Goal: Information Seeking & Learning: Learn about a topic

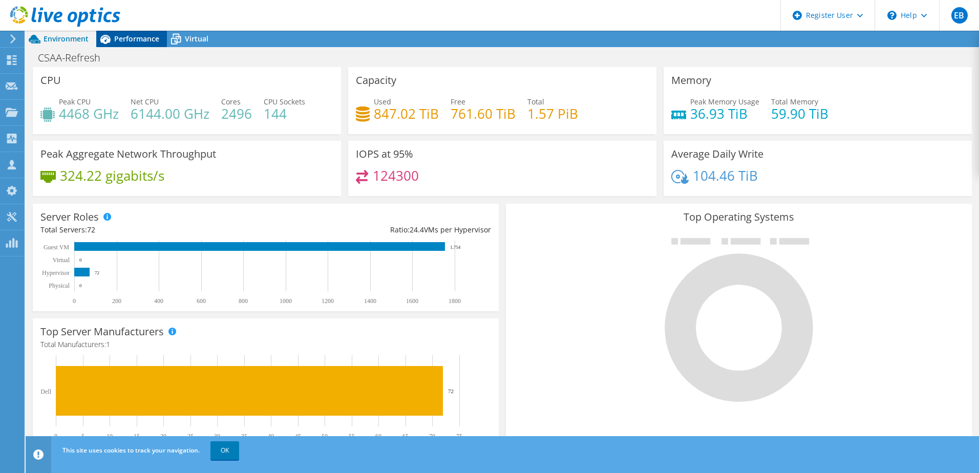
click at [119, 38] on span "Performance" at bounding box center [136, 39] width 45 height 10
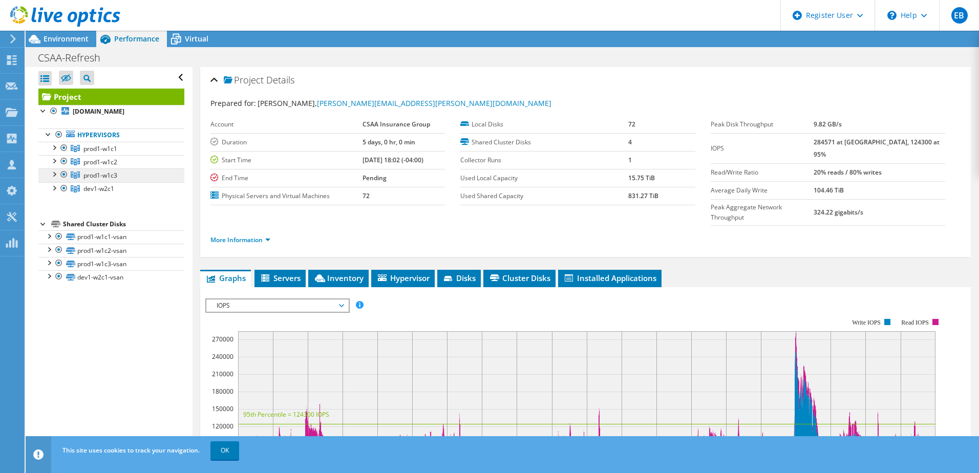
click at [92, 153] on span "prod1-w1c3" at bounding box center [100, 148] width 34 height 9
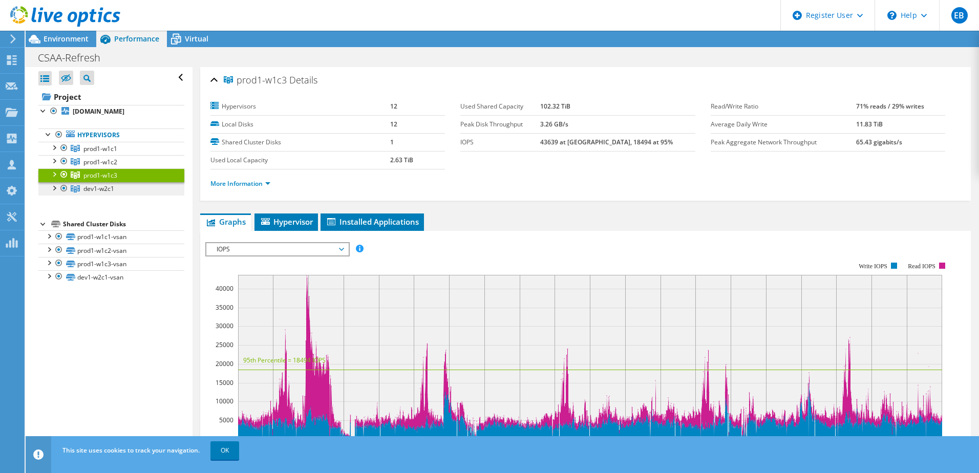
click at [109, 153] on span "dev1-w2c1" at bounding box center [100, 148] width 34 height 9
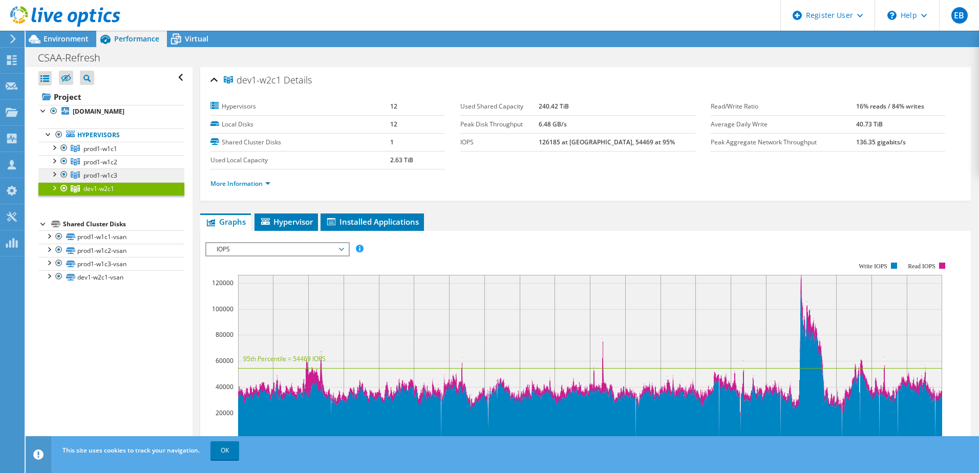
click at [99, 153] on span "prod1-w1c3" at bounding box center [100, 148] width 34 height 9
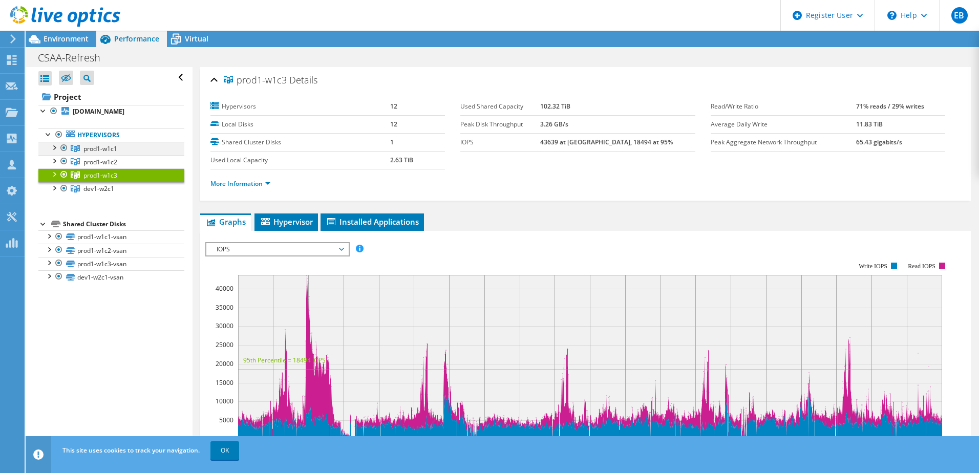
click at [53, 152] on div at bounding box center [54, 147] width 10 height 10
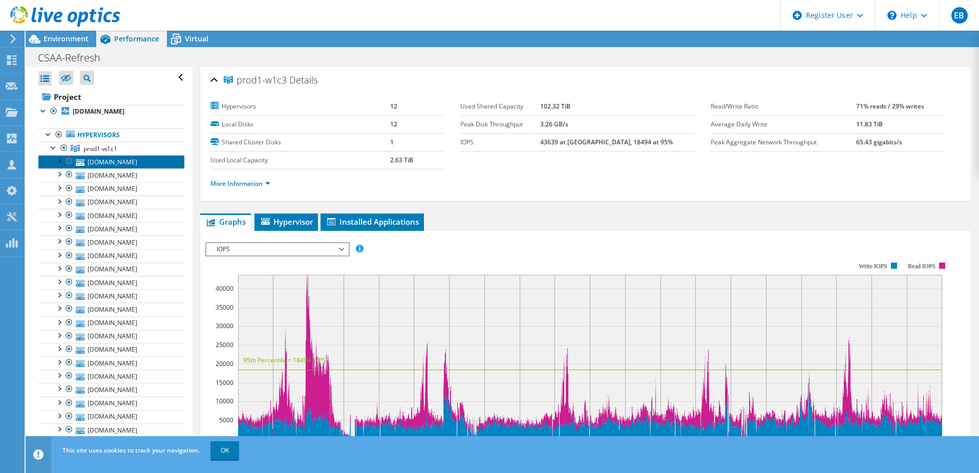
click at [91, 168] on link "[DOMAIN_NAME]" at bounding box center [111, 161] width 146 height 13
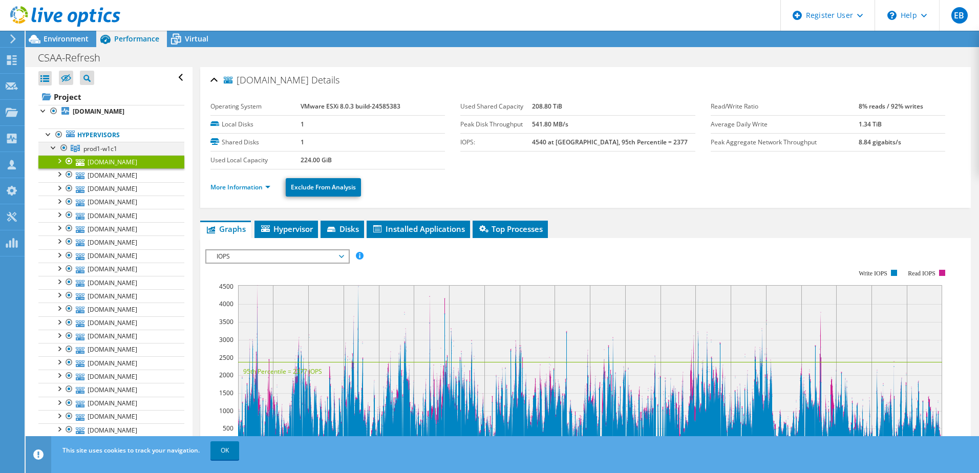
click at [51, 152] on div at bounding box center [54, 147] width 10 height 10
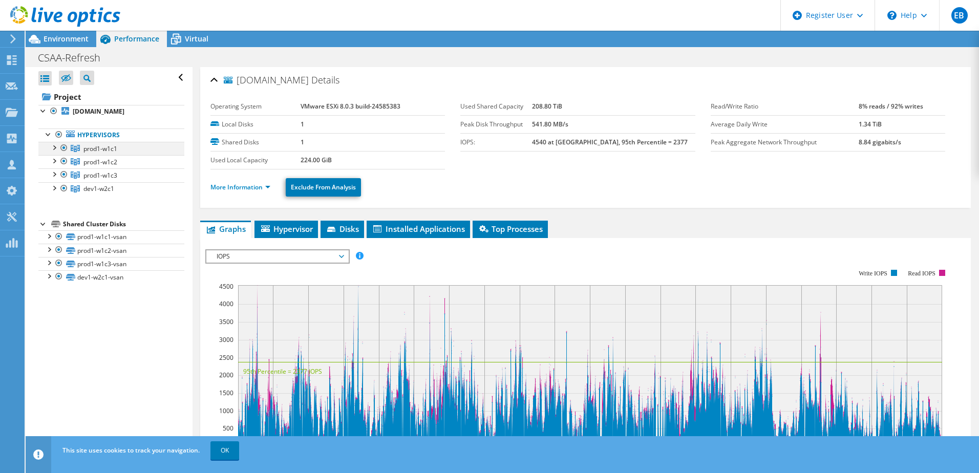
click at [57, 152] on div at bounding box center [54, 147] width 10 height 10
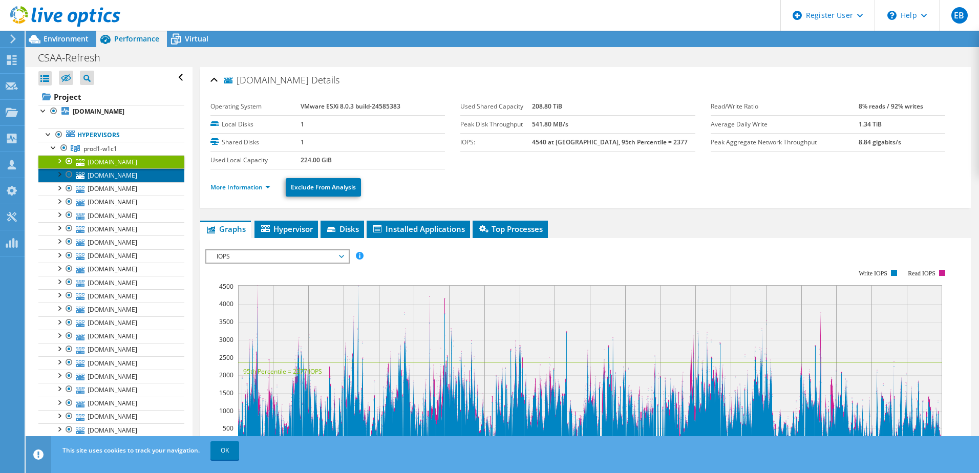
click at [99, 182] on link "[DOMAIN_NAME]" at bounding box center [111, 174] width 146 height 13
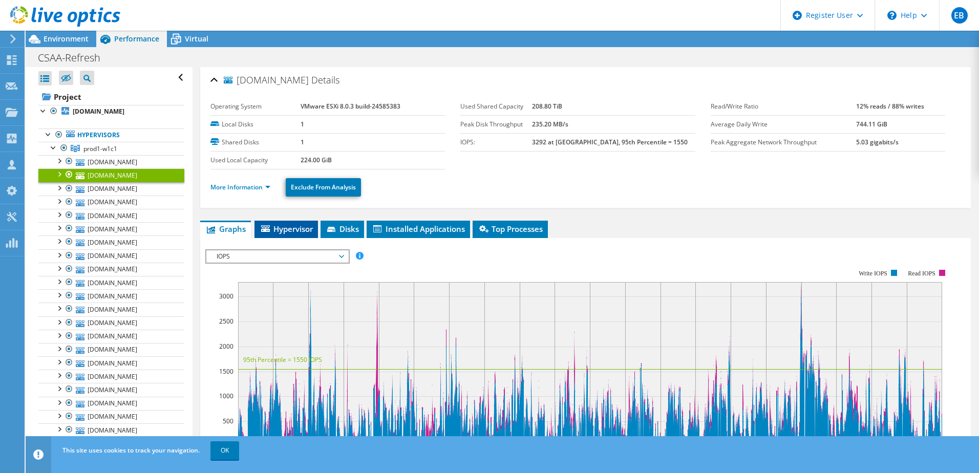
click at [300, 224] on span "Hypervisor" at bounding box center [285, 229] width 53 height 10
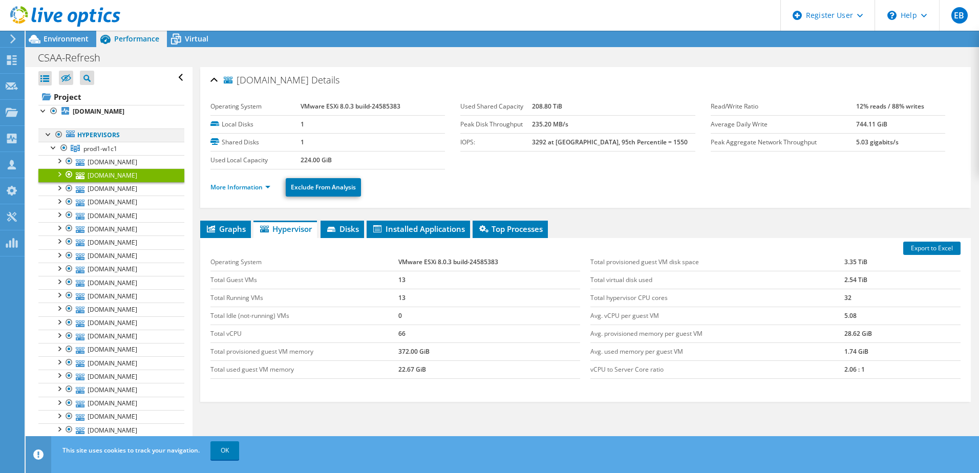
click at [48, 139] on div at bounding box center [49, 133] width 10 height 10
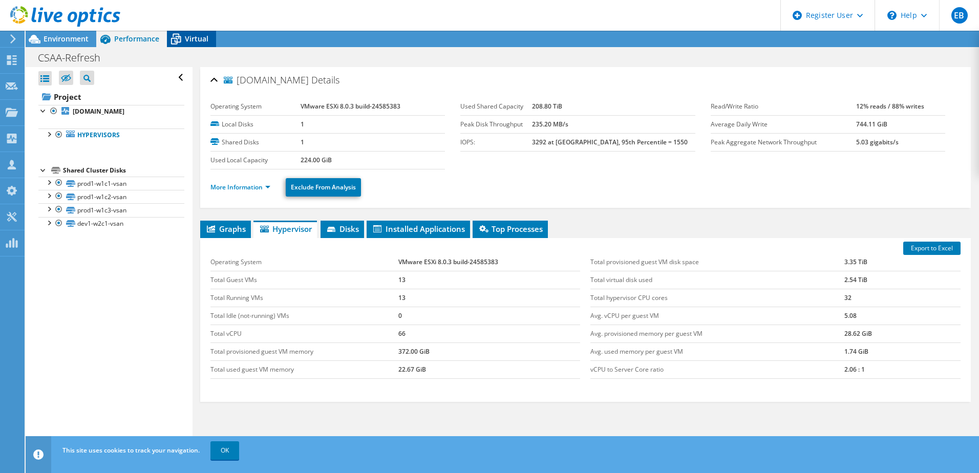
click at [188, 43] on span "Virtual" at bounding box center [197, 39] width 24 height 10
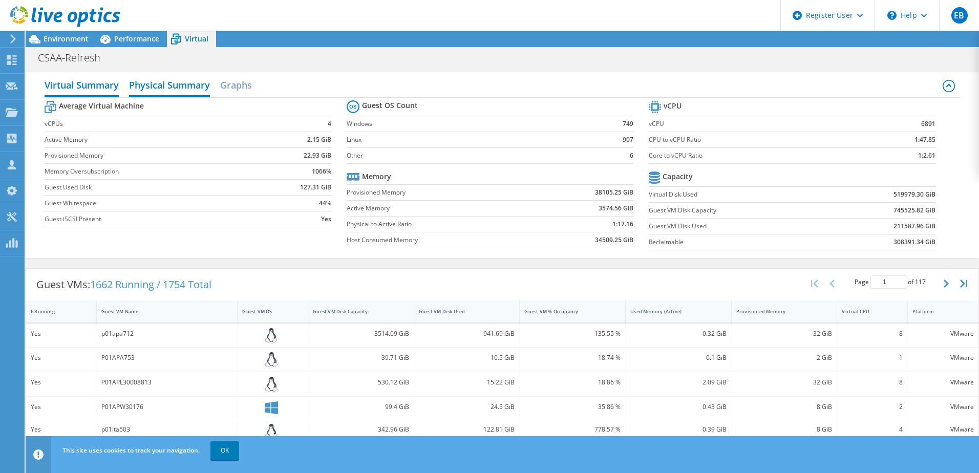
click at [150, 84] on h2 "Physical Summary" at bounding box center [169, 86] width 81 height 23
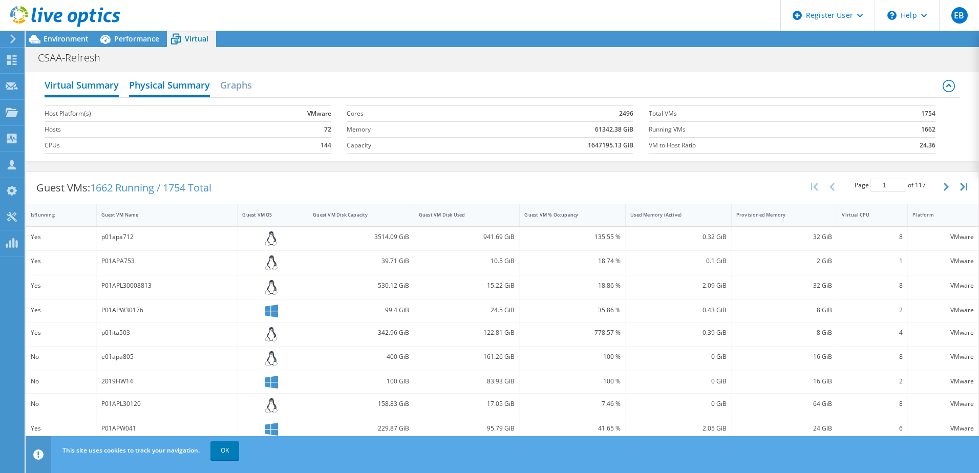
click at [71, 83] on h2 "Virtual Summary" at bounding box center [82, 86] width 74 height 23
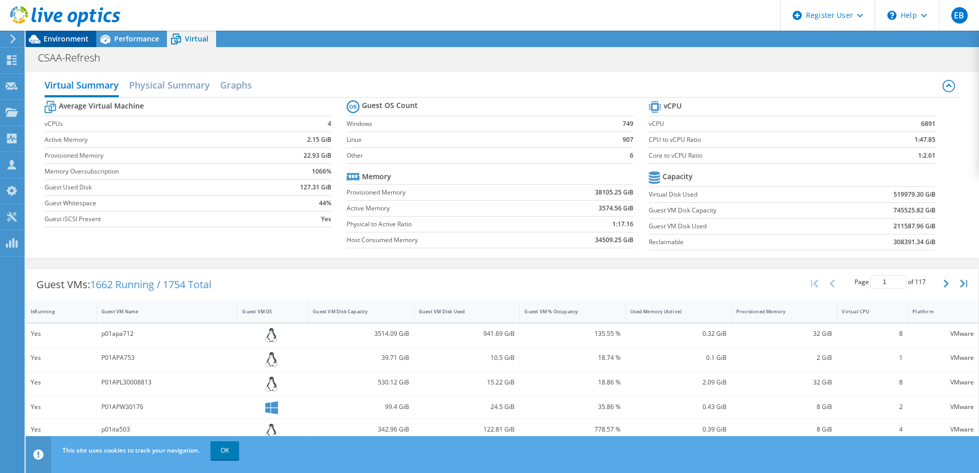
click at [50, 37] on span "Environment" at bounding box center [66, 39] width 45 height 10
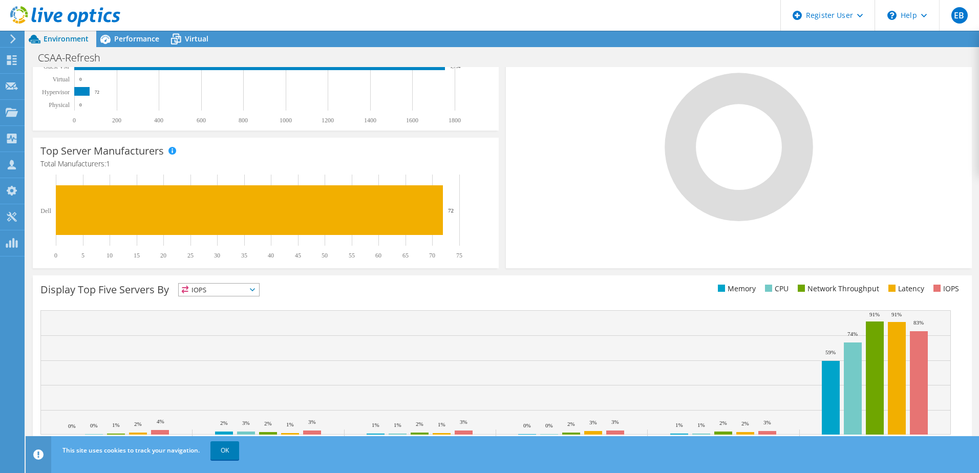
scroll to position [210, 0]
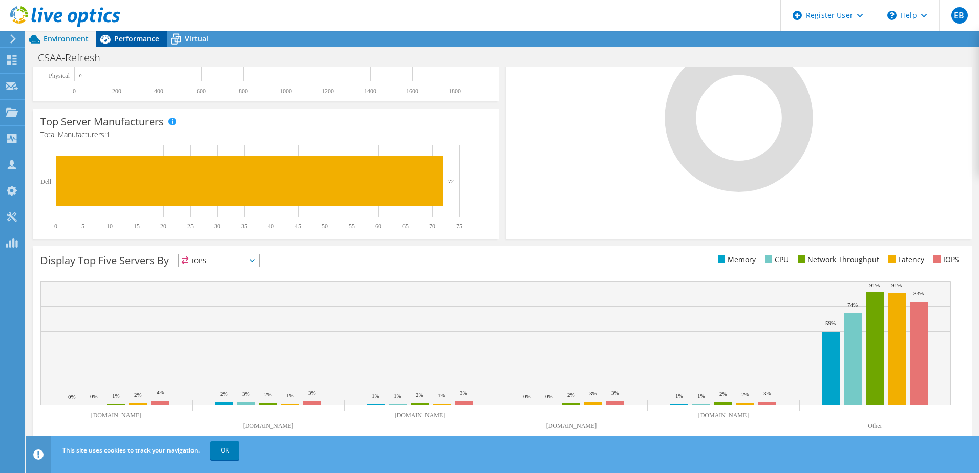
click at [132, 38] on span "Performance" at bounding box center [136, 39] width 45 height 10
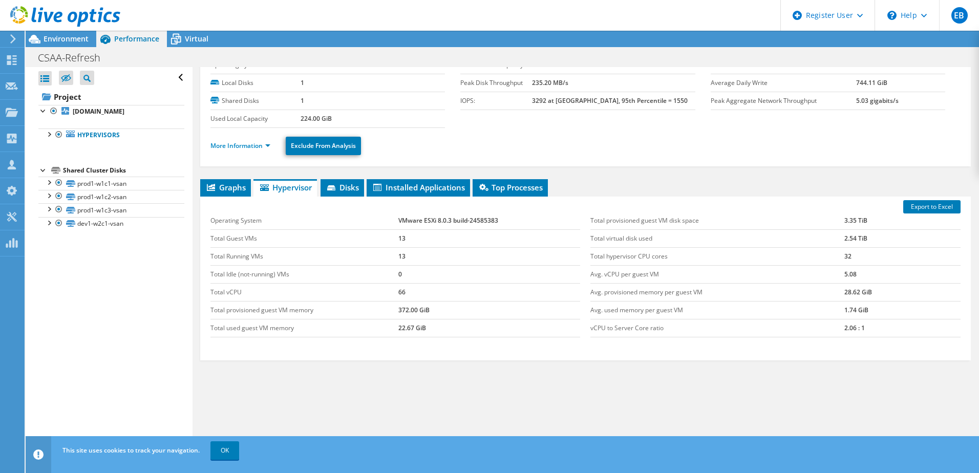
scroll to position [0, 0]
click at [100, 190] on link "prod1-w1c1-vsan" at bounding box center [111, 183] width 146 height 13
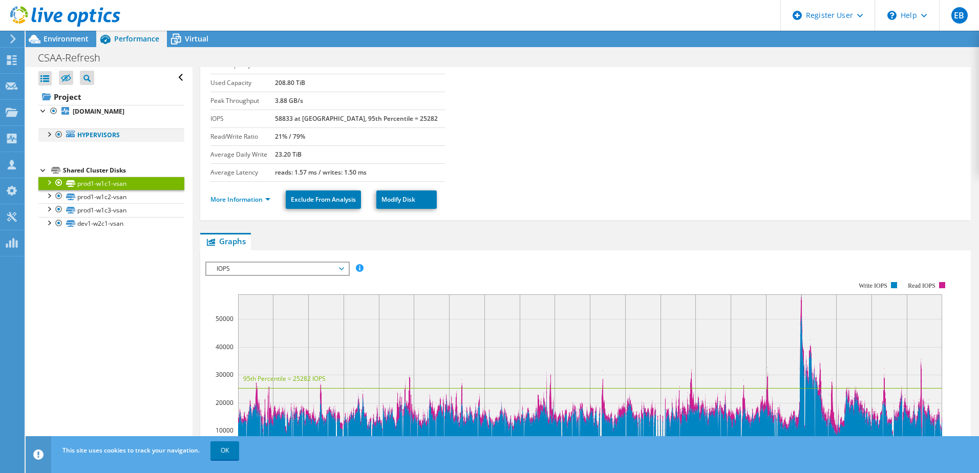
click at [49, 139] on div at bounding box center [49, 133] width 10 height 10
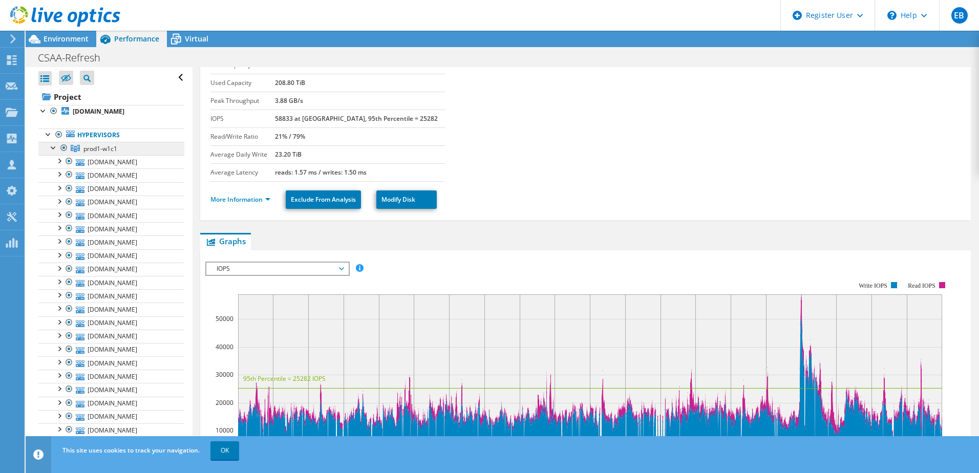
click at [85, 153] on span "prod1-w1c1" at bounding box center [100, 148] width 34 height 9
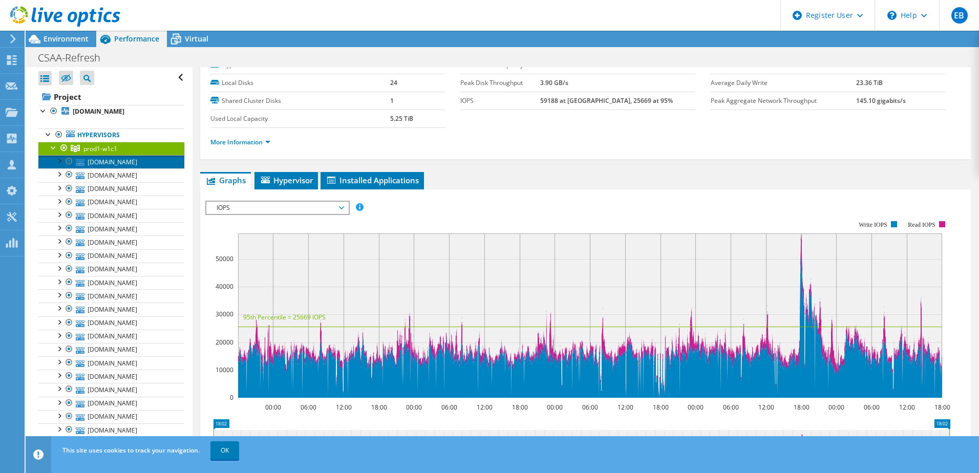
click at [99, 168] on link "[DOMAIN_NAME]" at bounding box center [111, 161] width 146 height 13
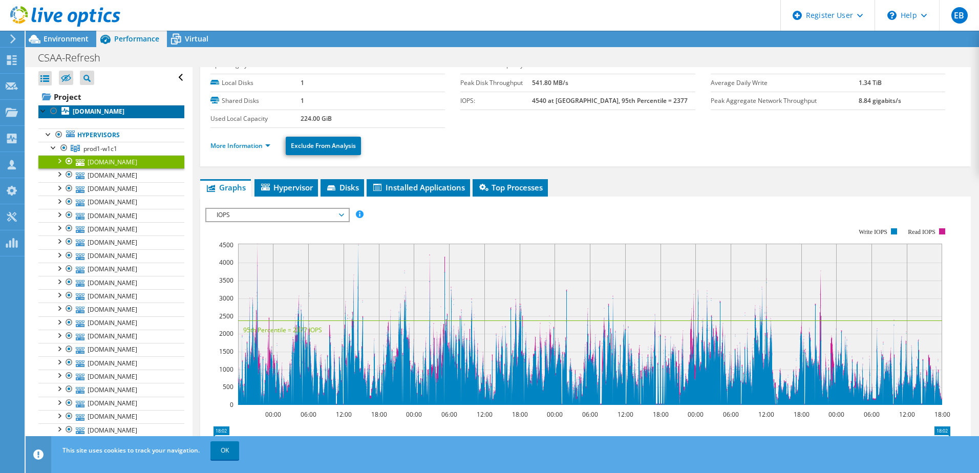
click at [105, 113] on b "[DOMAIN_NAME]" at bounding box center [99, 111] width 52 height 9
